Goal: Information Seeking & Learning: Learn about a topic

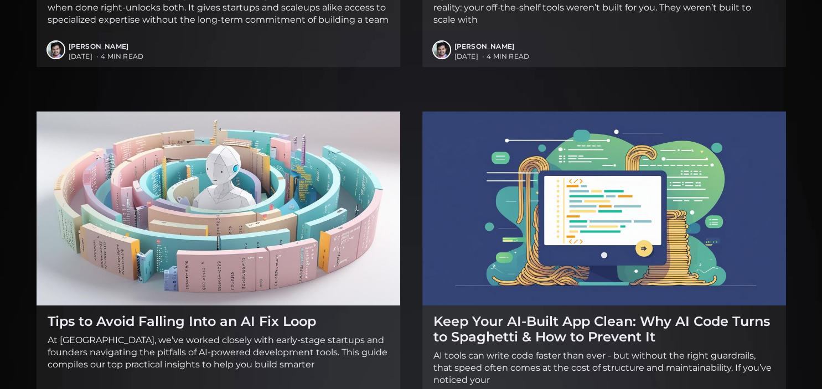
scroll to position [818, 0]
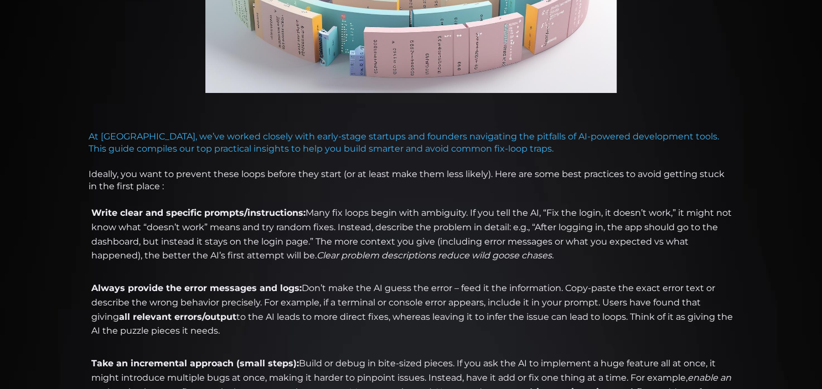
scroll to position [760, 0]
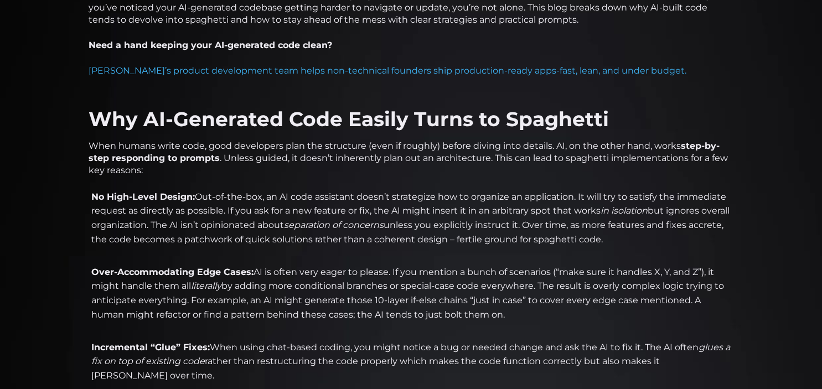
scroll to position [585, 0]
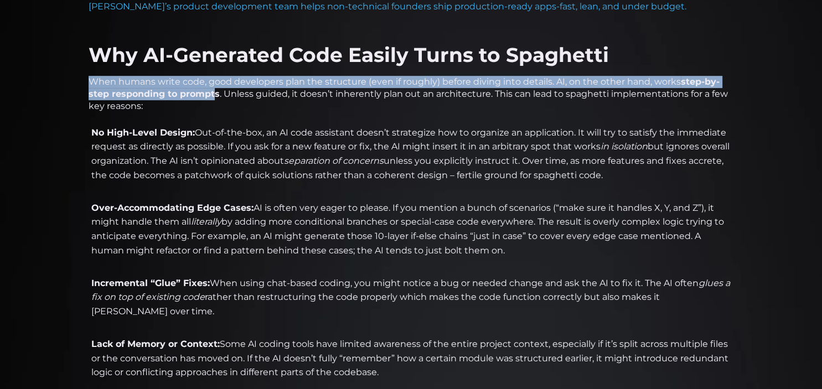
drag, startPoint x: 84, startPoint y: 81, endPoint x: 214, endPoint y: 90, distance: 130.4
click at [214, 90] on strong "step-by-step responding to prompts" at bounding box center [404, 87] width 631 height 23
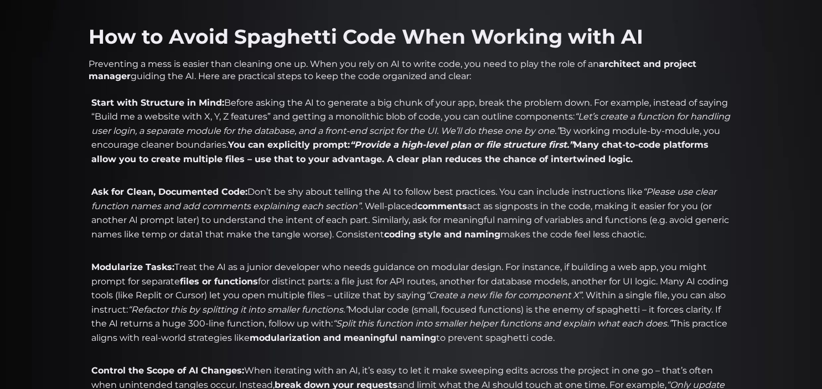
scroll to position [1052, 0]
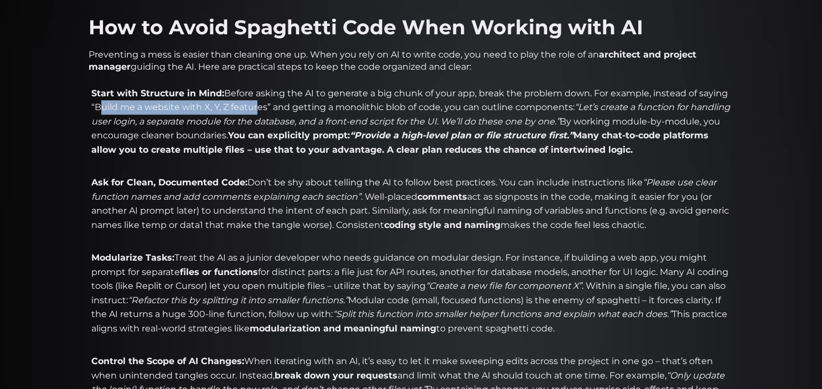
drag, startPoint x: 96, startPoint y: 106, endPoint x: 252, endPoint y: 111, distance: 155.7
click at [252, 111] on li "Start with Structure in Mind: Before asking the AI to generate a big chunk of y…" at bounding box center [411, 128] width 645 height 85
drag, startPoint x: 254, startPoint y: 111, endPoint x: 327, endPoint y: 111, distance: 73.1
click at [256, 111] on li "Start with Structure in Mind: Before asking the AI to generate a big chunk of y…" at bounding box center [411, 128] width 645 height 85
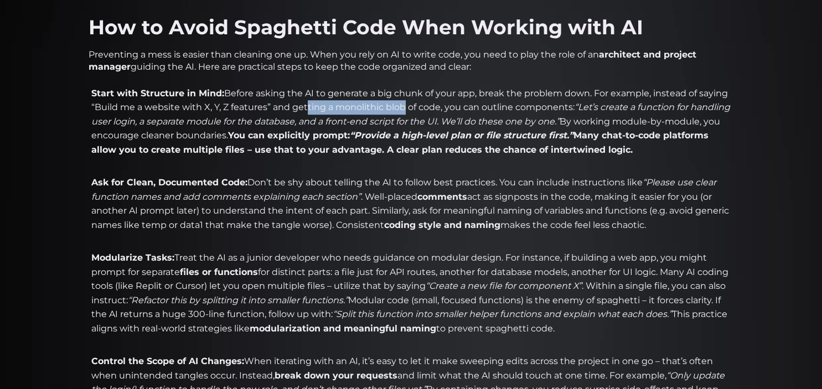
drag, startPoint x: 305, startPoint y: 105, endPoint x: 401, endPoint y: 107, distance: 96.9
click at [401, 107] on li "Start with Structure in Mind: Before asking the AI to generate a big chunk of y…" at bounding box center [411, 128] width 645 height 85
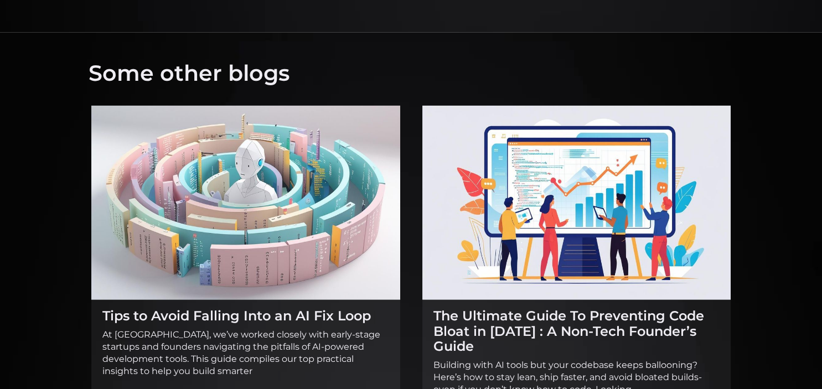
scroll to position [2397, 0]
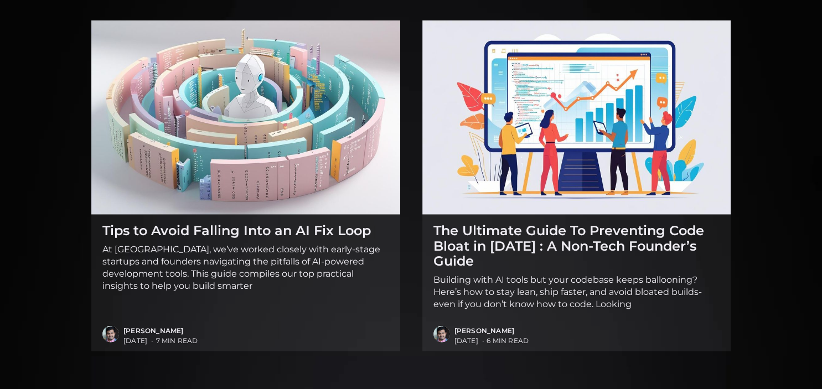
click at [586, 147] on img at bounding box center [577, 117] width 309 height 195
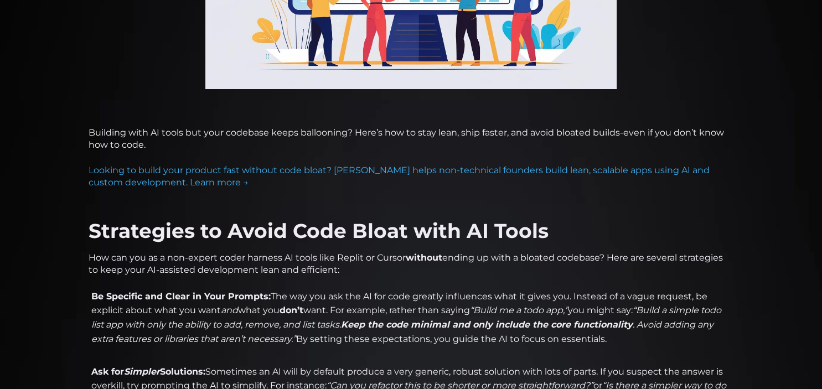
scroll to position [409, 0]
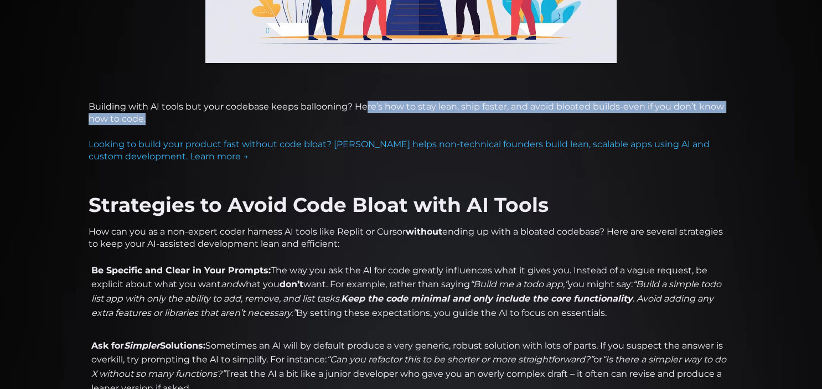
drag, startPoint x: 364, startPoint y: 105, endPoint x: 200, endPoint y: 123, distance: 164.9
click at [200, 123] on p "Building with AI tools but your codebase keeps ballooning? Here’s how to stay l…" at bounding box center [411, 113] width 645 height 24
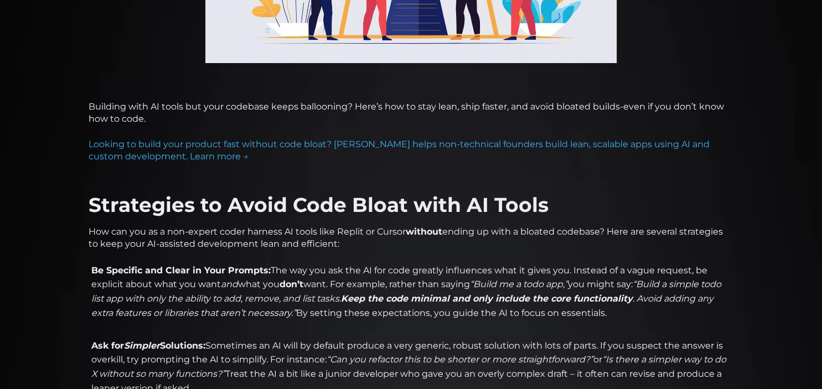
click at [200, 123] on p "Building with AI tools but your codebase keeps ballooning? Here’s how to stay l…" at bounding box center [411, 113] width 645 height 24
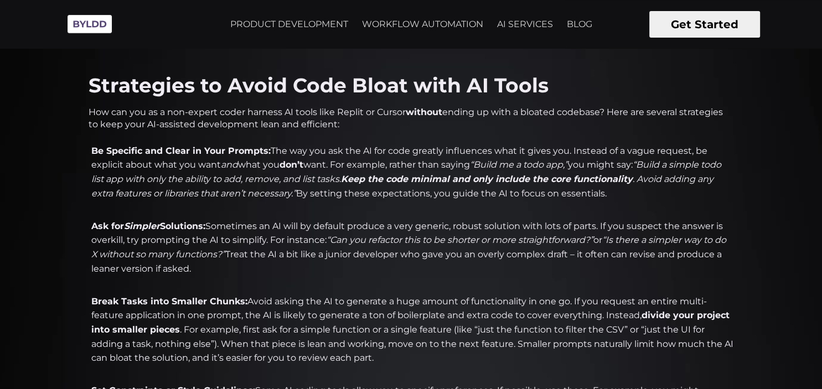
scroll to position [467, 0]
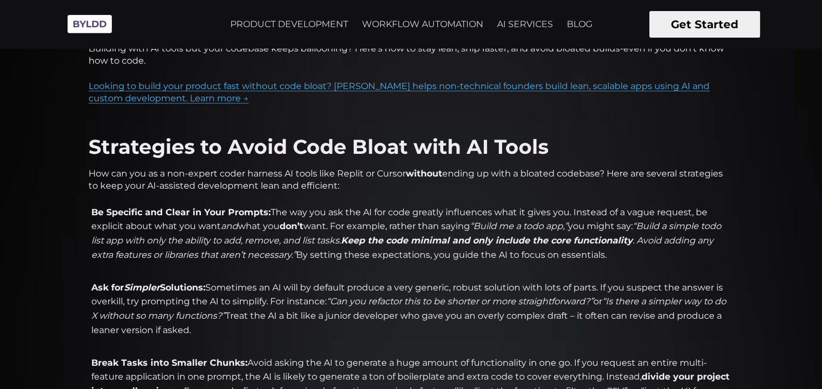
click at [117, 87] on link "Looking to build your product fast without code bloat? Byldd helps non-technica…" at bounding box center [399, 92] width 621 height 23
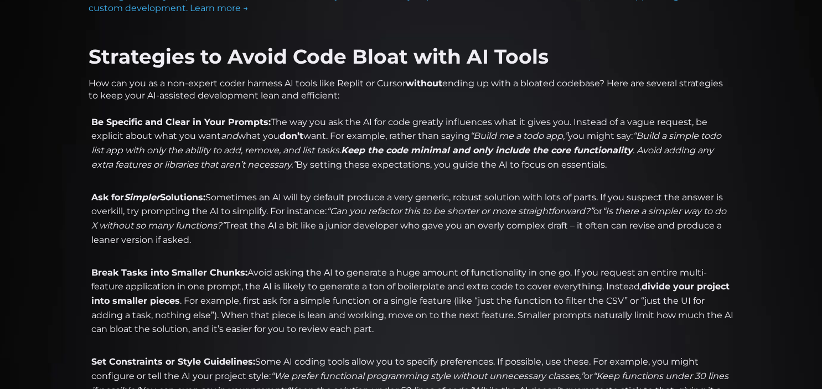
scroll to position [585, 0]
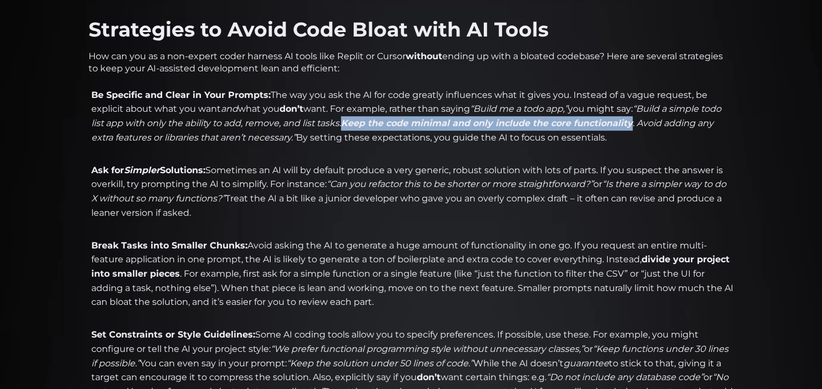
drag, startPoint x: 660, startPoint y: 123, endPoint x: 371, endPoint y: 126, distance: 288.5
click at [371, 126] on em "“Build a simple todo list app with only the ability to add, remove, and list ta…" at bounding box center [406, 123] width 630 height 39
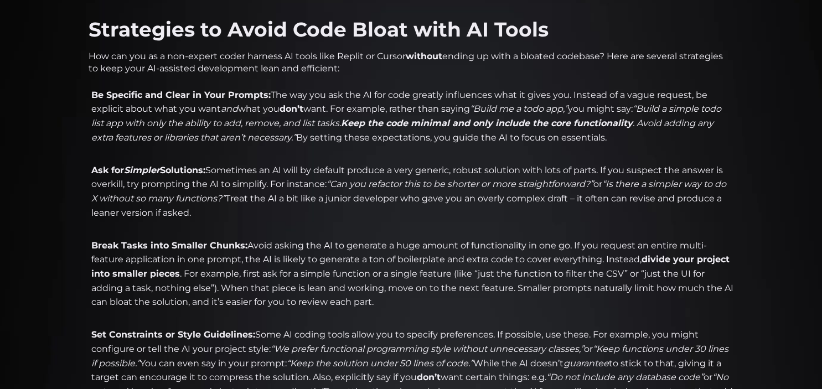
click at [371, 126] on strong "Keep the code minimal and only include the core functionality" at bounding box center [487, 123] width 292 height 11
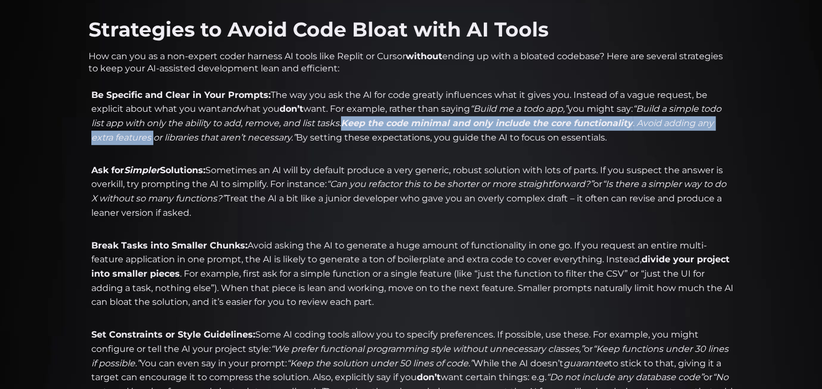
drag, startPoint x: 370, startPoint y: 126, endPoint x: 174, endPoint y: 141, distance: 196.0
click at [174, 141] on em "“Build a simple todo list app with only the ability to add, remove, and list ta…" at bounding box center [406, 123] width 630 height 39
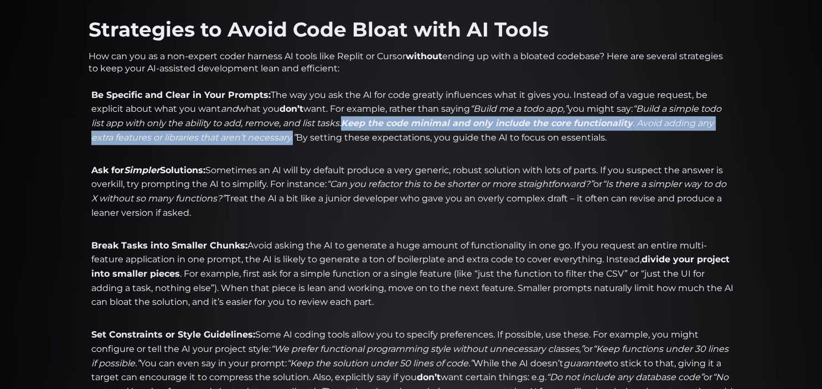
drag, startPoint x: 372, startPoint y: 125, endPoint x: 315, endPoint y: 136, distance: 58.8
click at [315, 136] on em "“Build a simple todo list app with only the ability to add, remove, and list ta…" at bounding box center [406, 123] width 630 height 39
copy em "Keep the code minimal and only include the core functionality . Avoid adding an…"
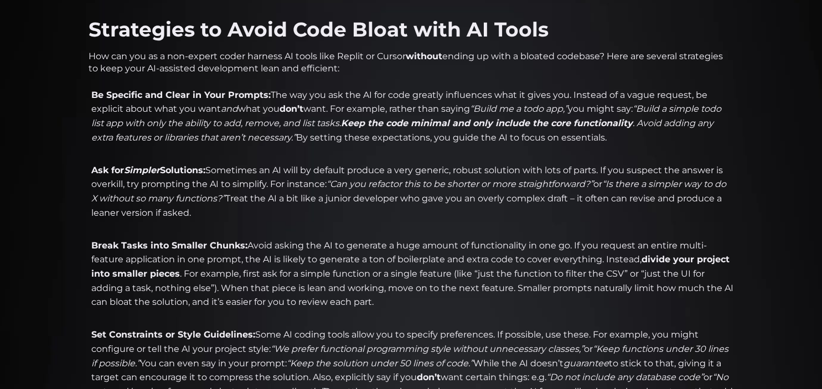
click at [330, 167] on li "Ask for Simpler Solutions: Sometimes an AI will by default produce a very gener…" at bounding box center [411, 198] width 645 height 71
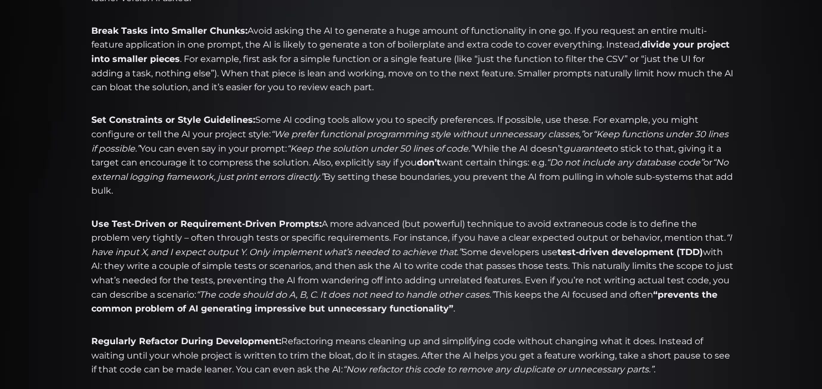
scroll to position [818, 0]
